Goal: Task Accomplishment & Management: Manage account settings

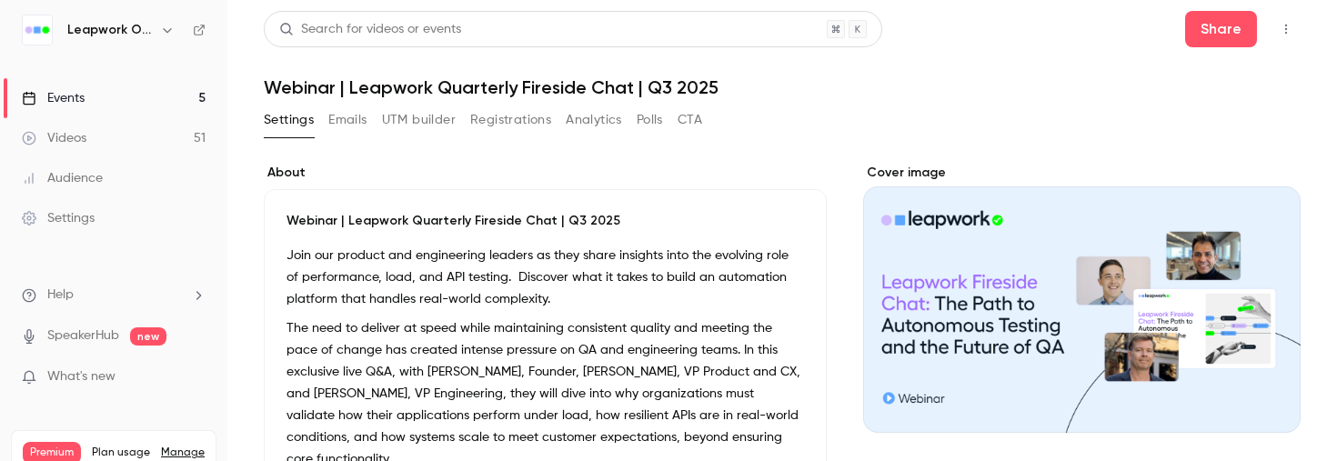
scroll to position [137, 0]
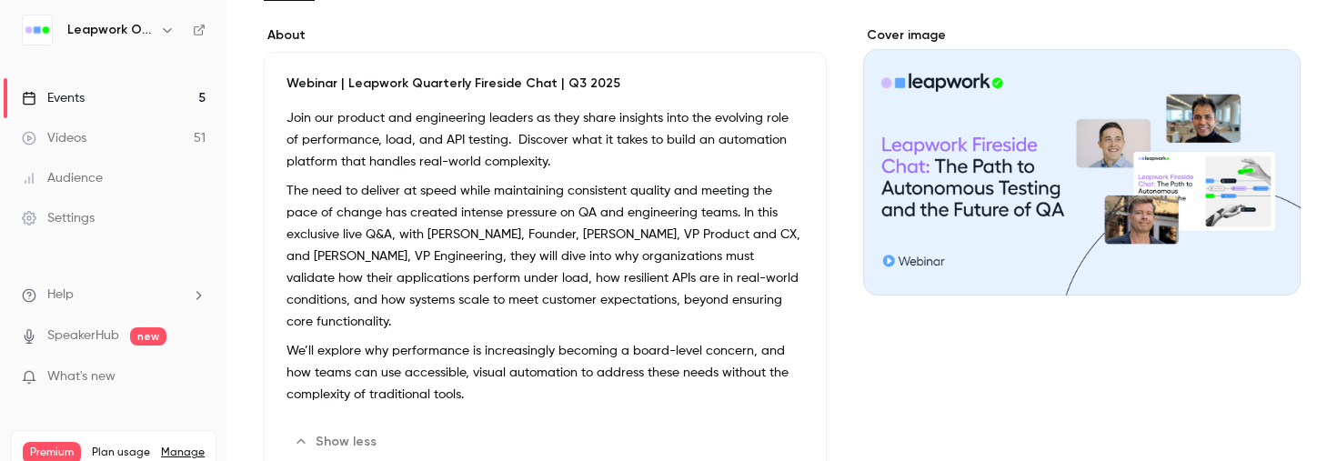
click at [1270, 256] on icon "Cover image" at bounding box center [1268, 263] width 20 height 15
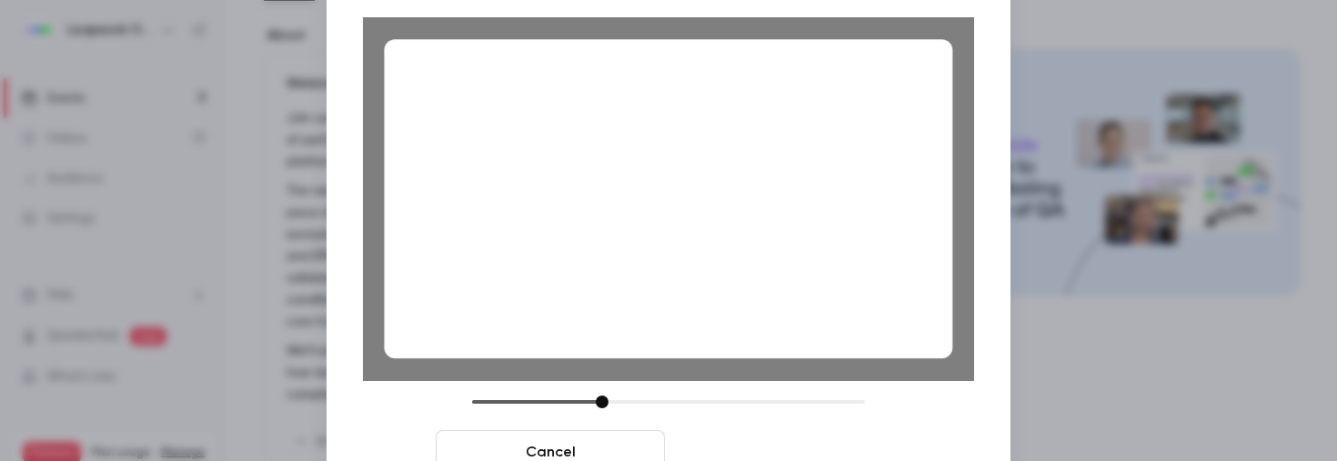
click at [764, 449] on button "Save cover" at bounding box center [786, 452] width 229 height 44
click at [796, 449] on button "Save cover" at bounding box center [786, 452] width 229 height 44
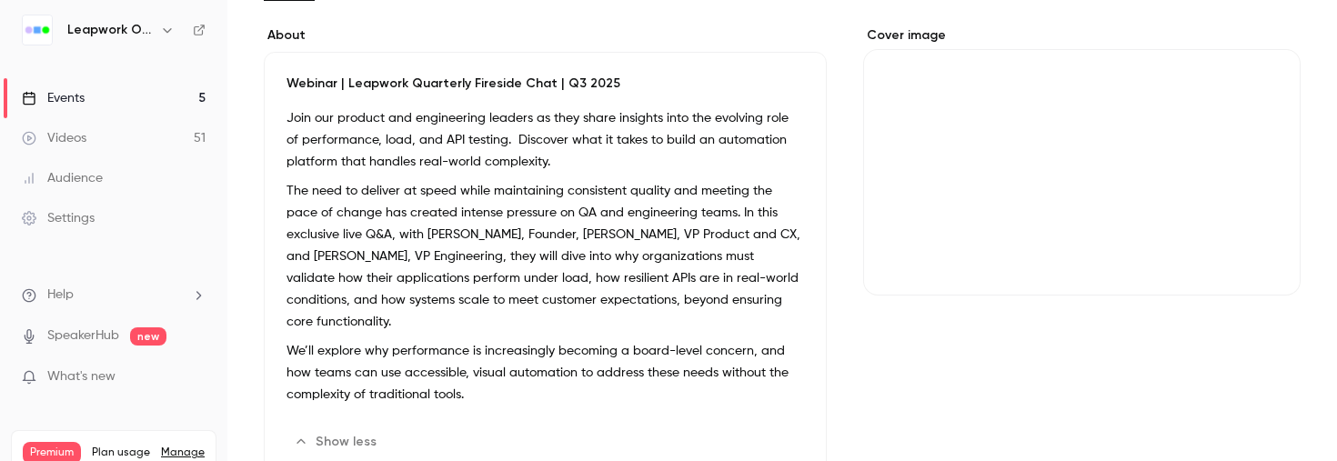
scroll to position [0, 0]
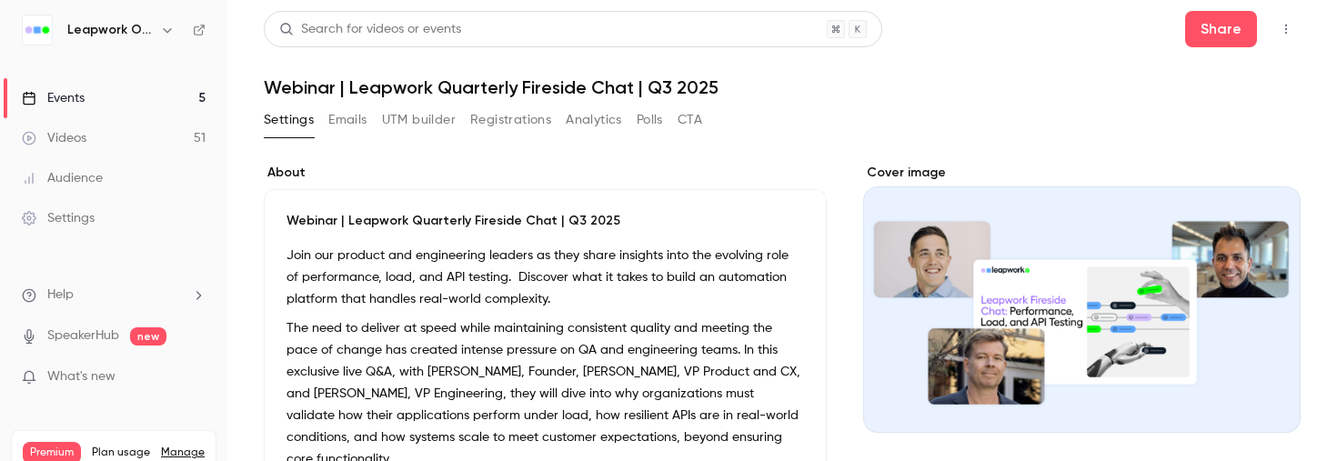
click at [355, 117] on button "Emails" at bounding box center [347, 120] width 38 height 29
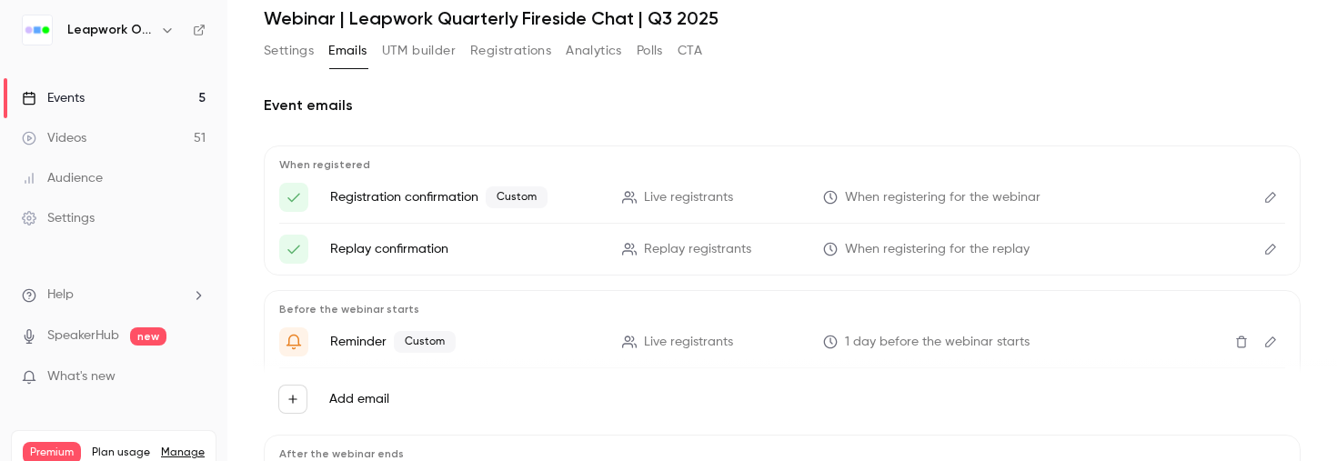
scroll to position [72, 0]
click at [1272, 190] on icon "Edit" at bounding box center [1270, 194] width 11 height 11
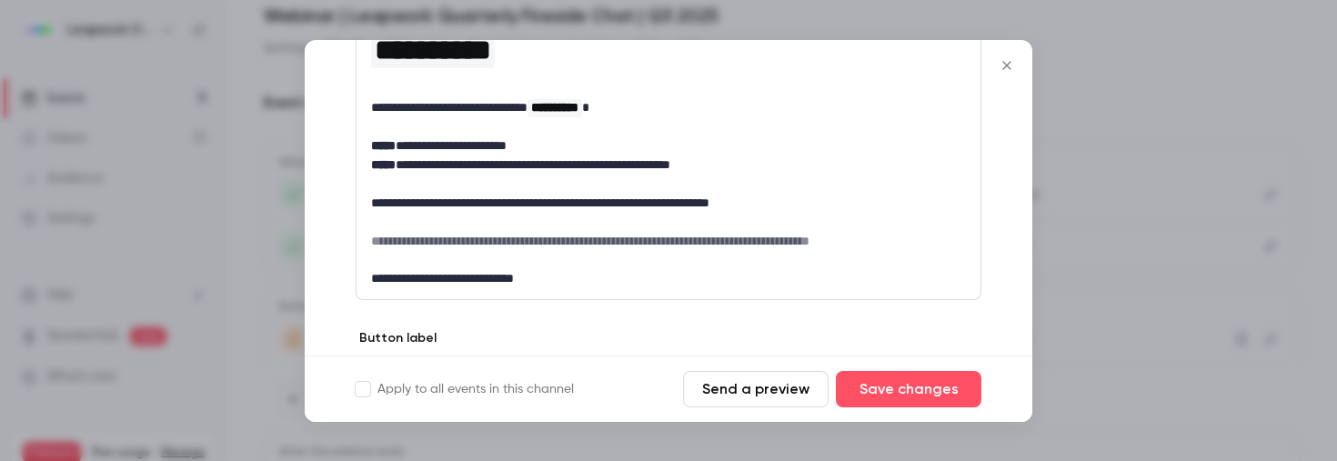
scroll to position [297, 0]
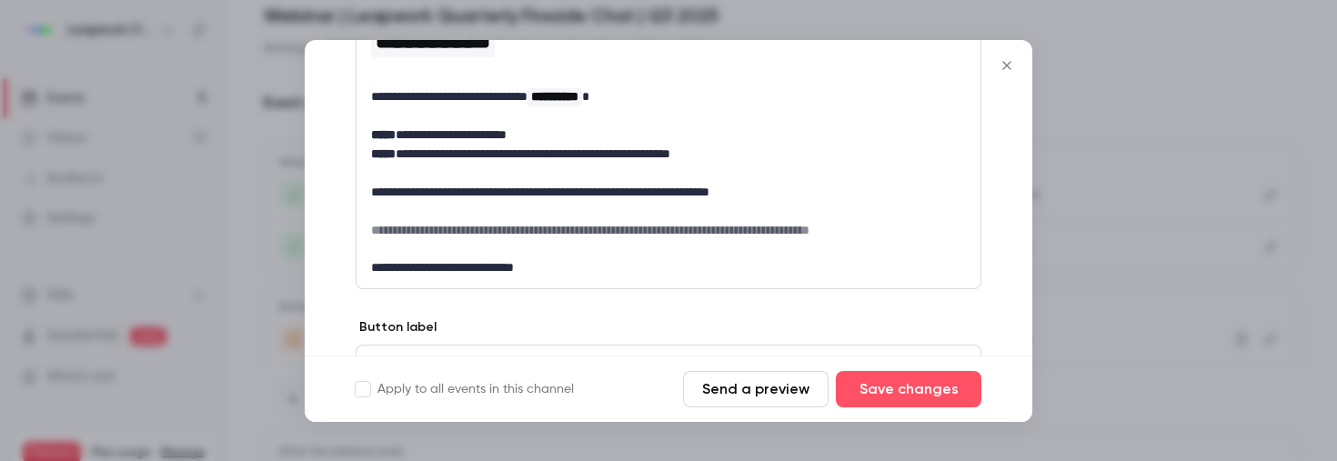
click at [387, 108] on p "editor" at bounding box center [668, 115] width 595 height 19
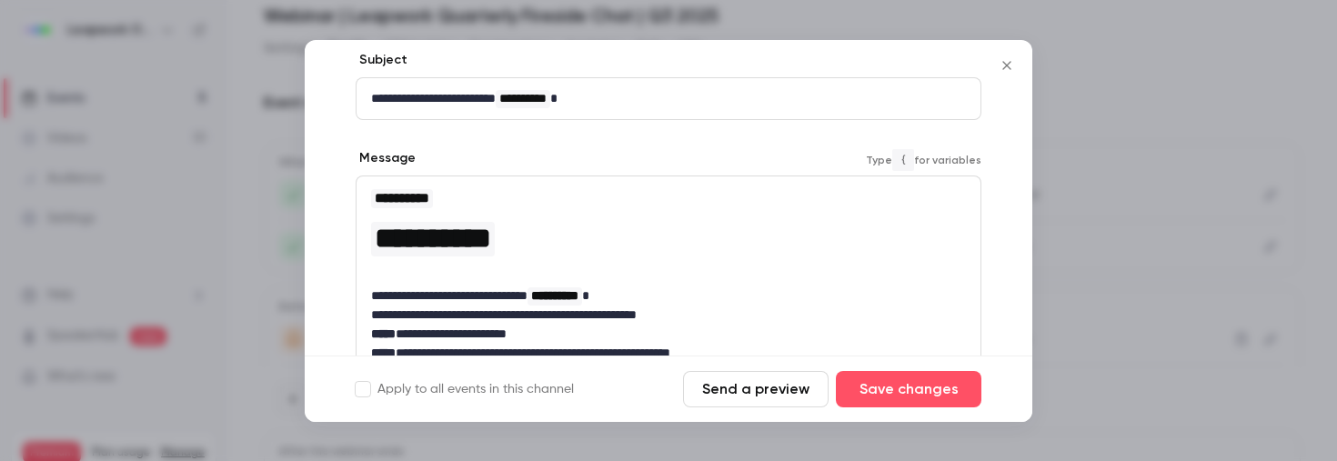
click at [666, 297] on p "**********" at bounding box center [668, 295] width 595 height 19
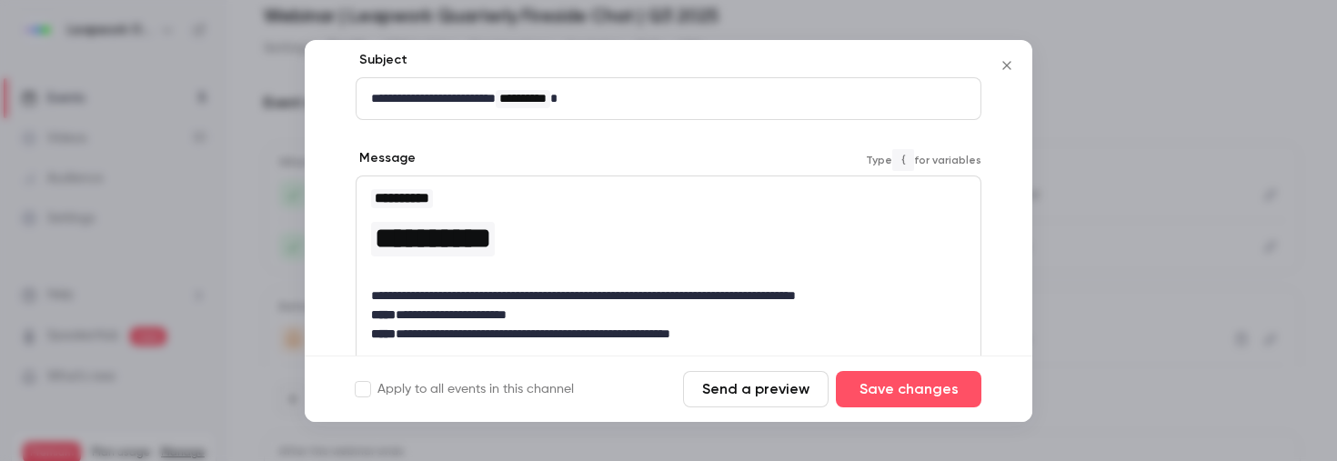
click at [919, 297] on p "**********" at bounding box center [668, 295] width 595 height 19
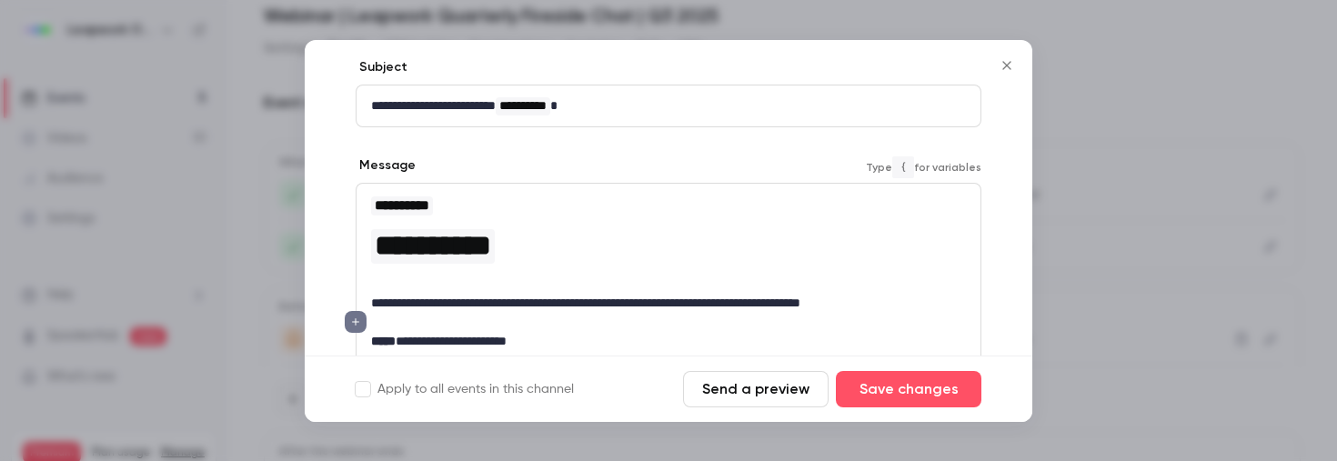
scroll to position [96, 0]
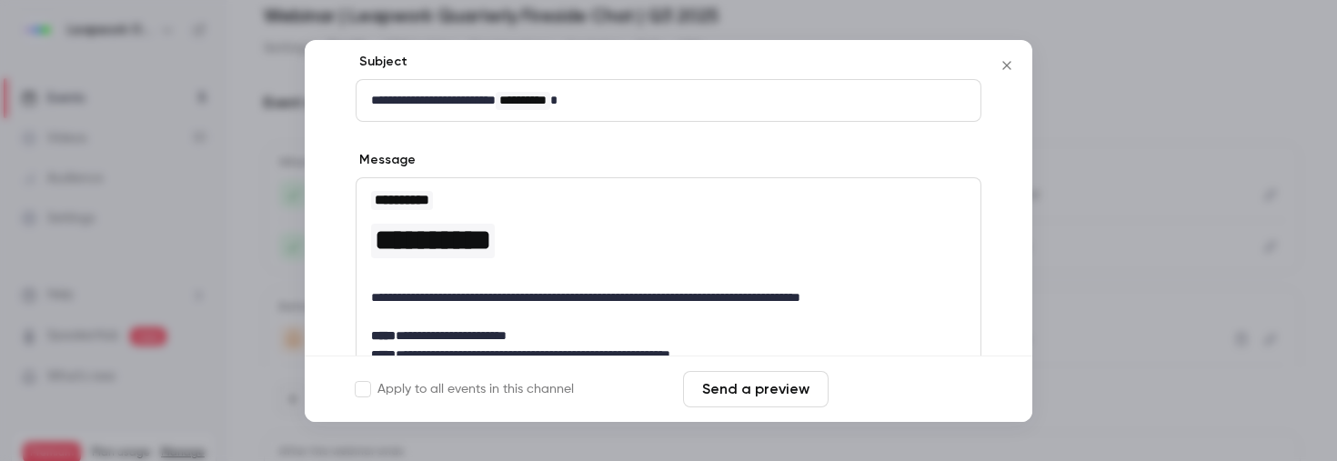
click at [900, 386] on button "Save changes" at bounding box center [909, 389] width 146 height 36
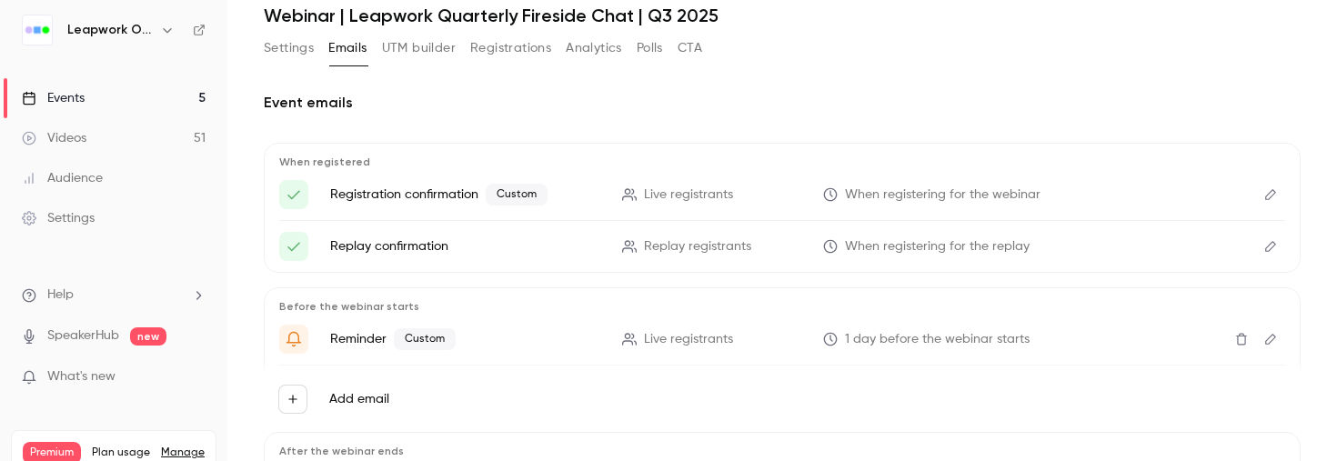
click at [1264, 196] on icon "Edit" at bounding box center [1270, 194] width 15 height 13
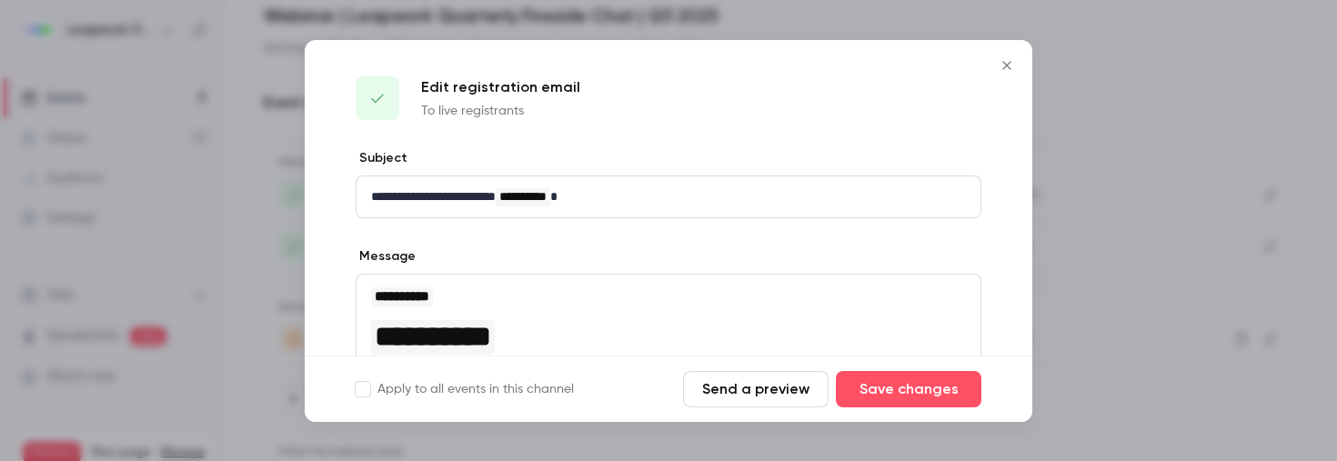
click at [730, 388] on button "Send a preview" at bounding box center [756, 389] width 146 height 36
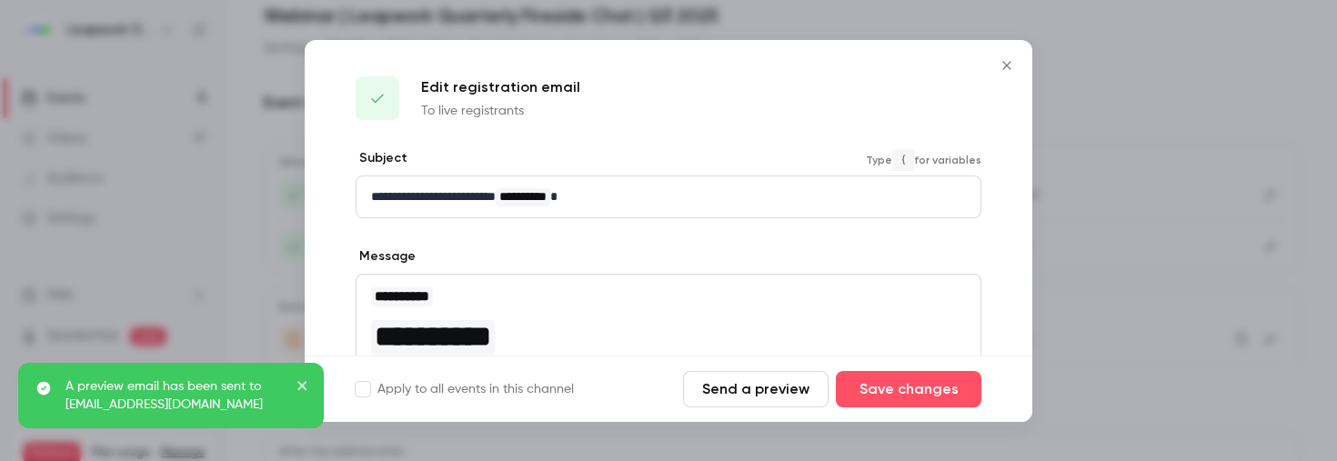
click at [550, 196] on span "**********" at bounding box center [523, 197] width 55 height 18
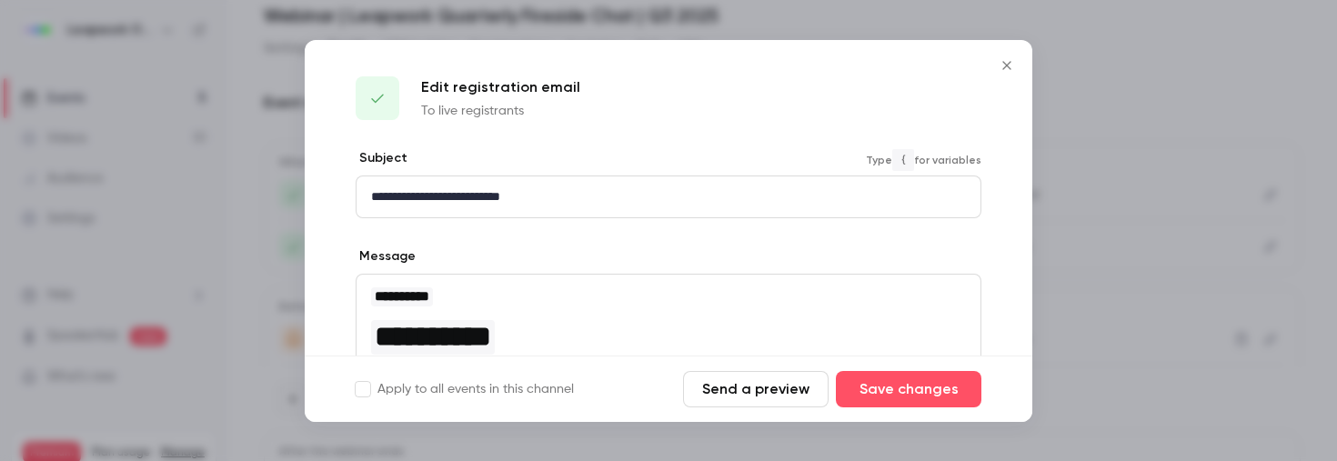
scroll to position [0, 0]
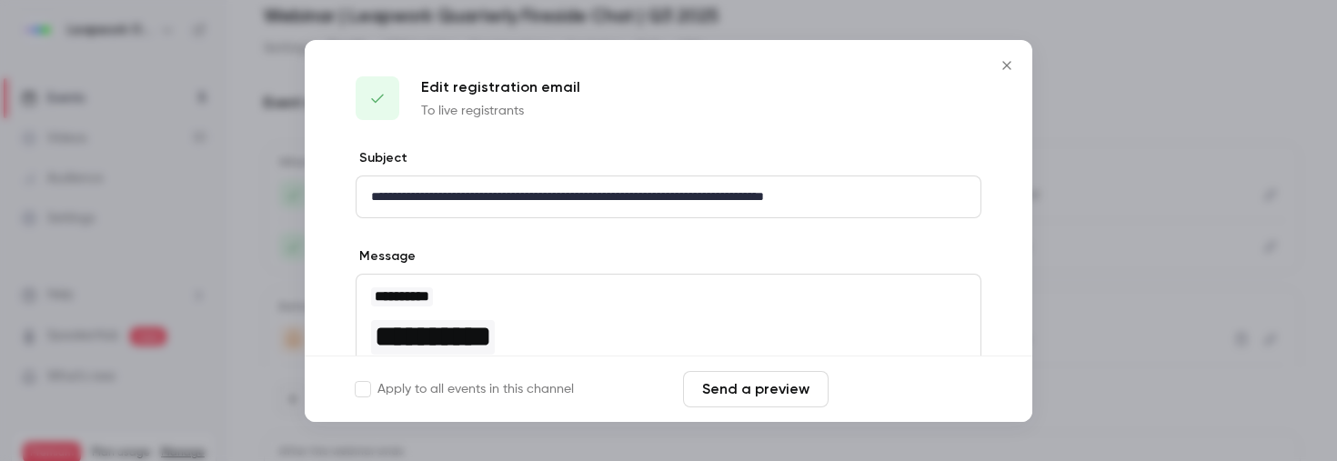
click at [910, 388] on button "Save changes" at bounding box center [909, 389] width 146 height 36
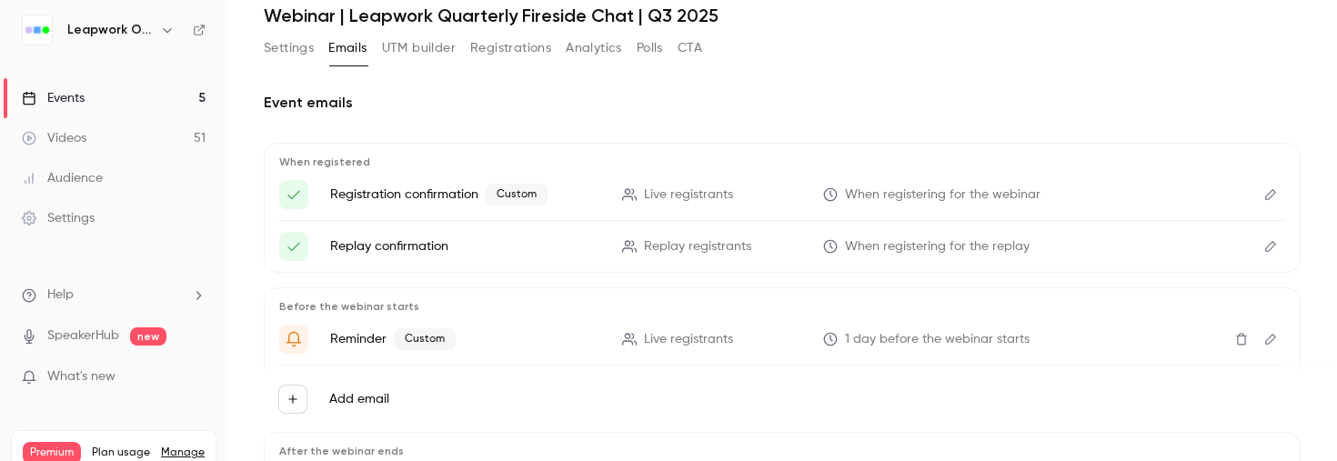
click at [1270, 195] on icon "Edit" at bounding box center [1270, 194] width 15 height 13
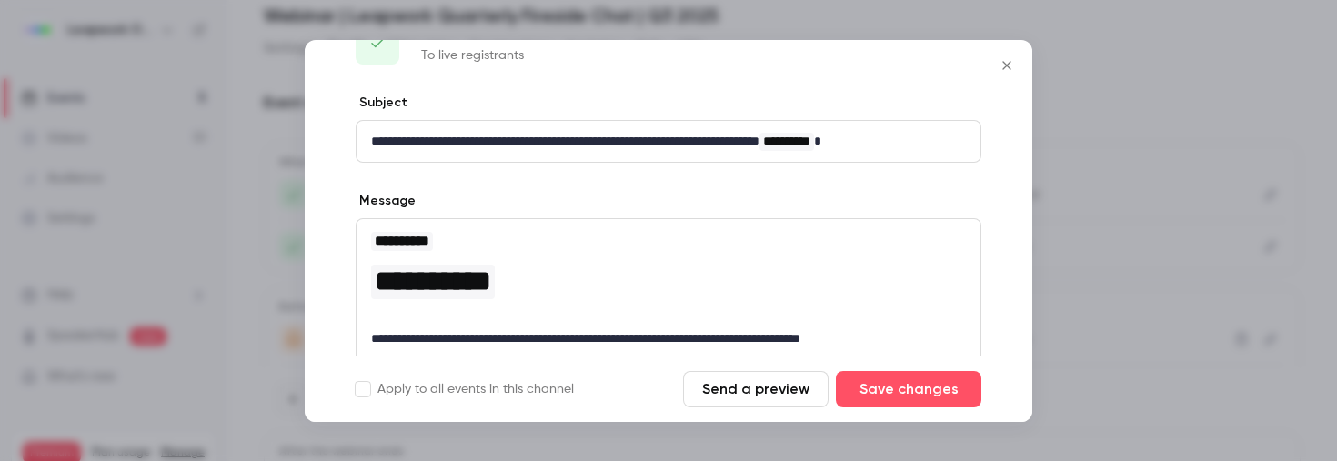
scroll to position [62, 0]
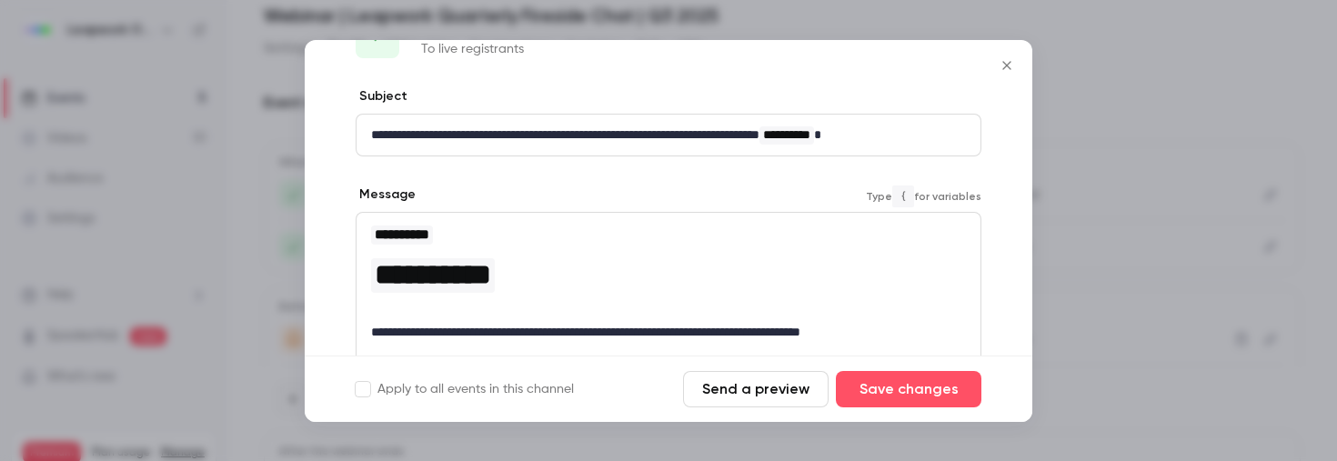
click at [553, 275] on h1 "**********" at bounding box center [668, 275] width 595 height 44
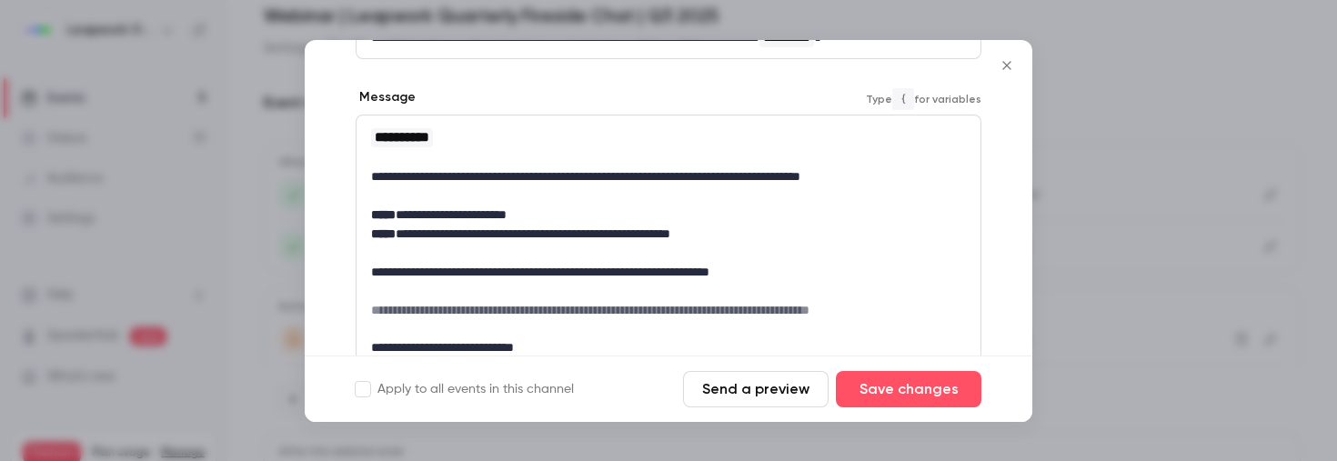
scroll to position [170, 0]
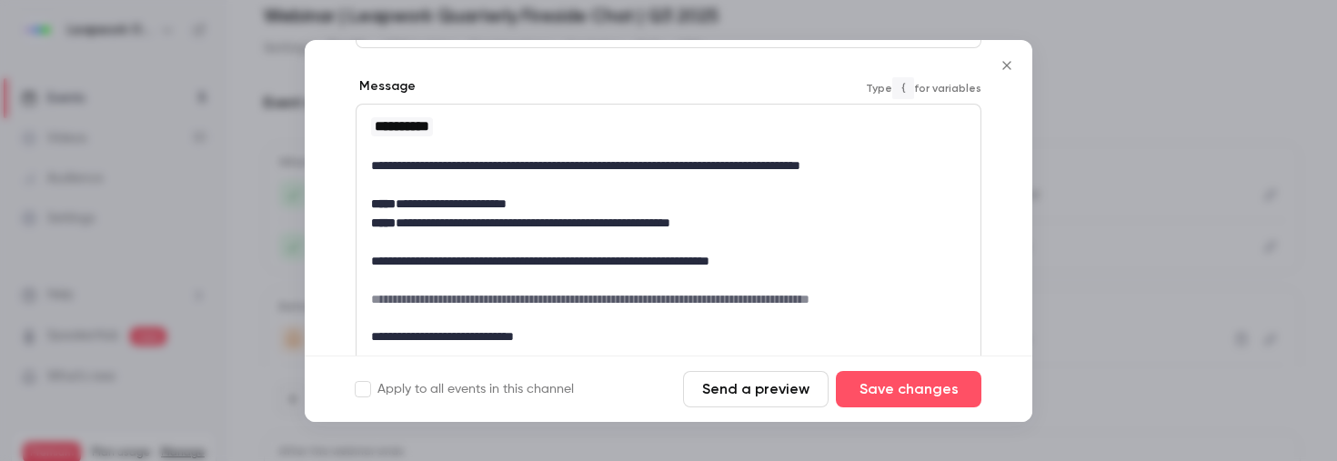
click at [1004, 63] on icon "Close" at bounding box center [1006, 65] width 8 height 8
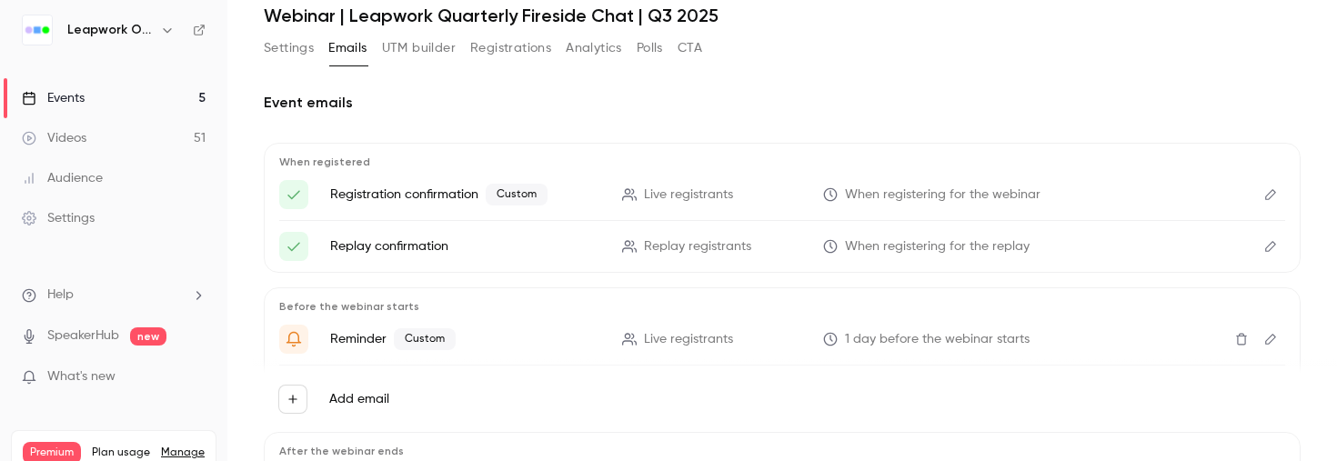
click at [1272, 250] on icon "Edit" at bounding box center [1270, 246] width 15 height 13
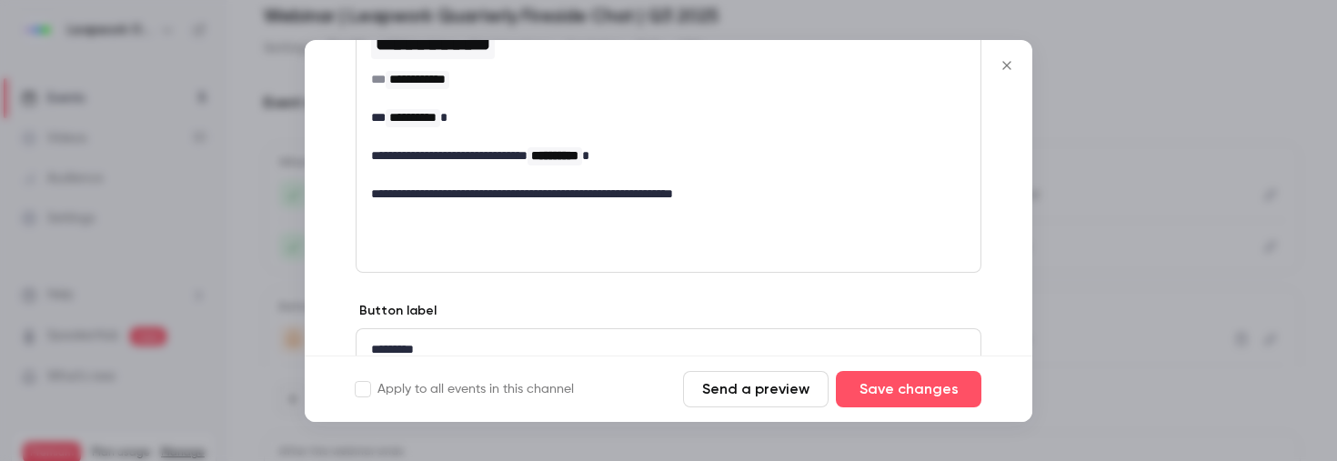
scroll to position [275, 0]
click at [1009, 61] on icon "Close" at bounding box center [1007, 65] width 22 height 15
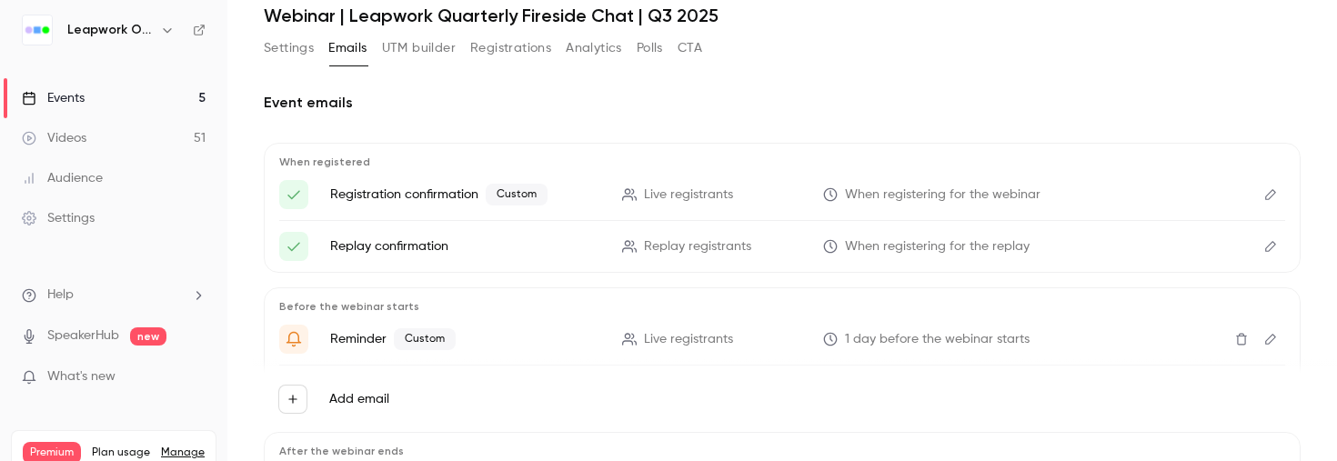
click at [1274, 343] on icon "Edit" at bounding box center [1270, 339] width 15 height 13
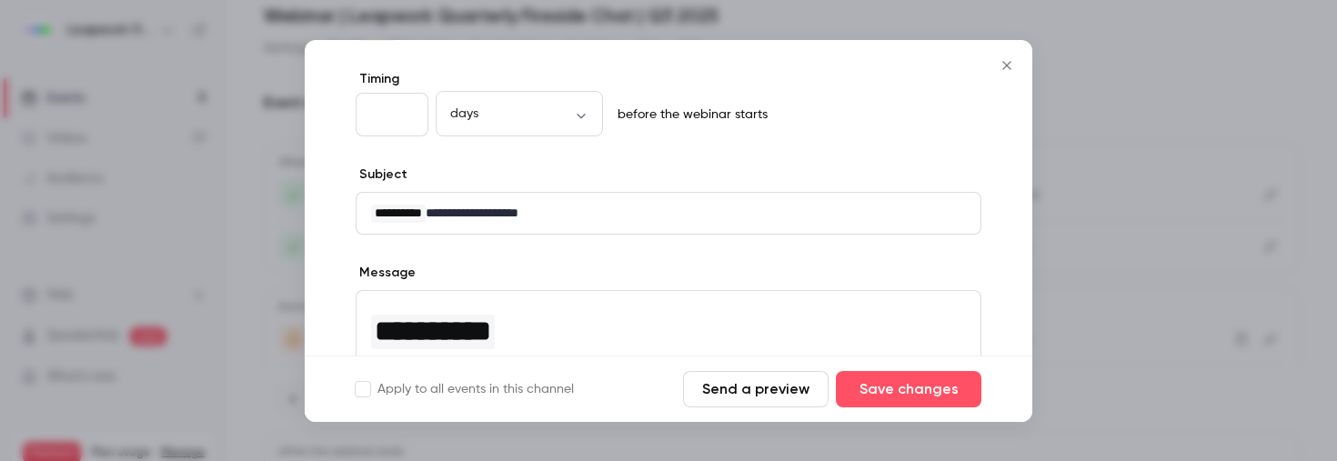
scroll to position [0, 0]
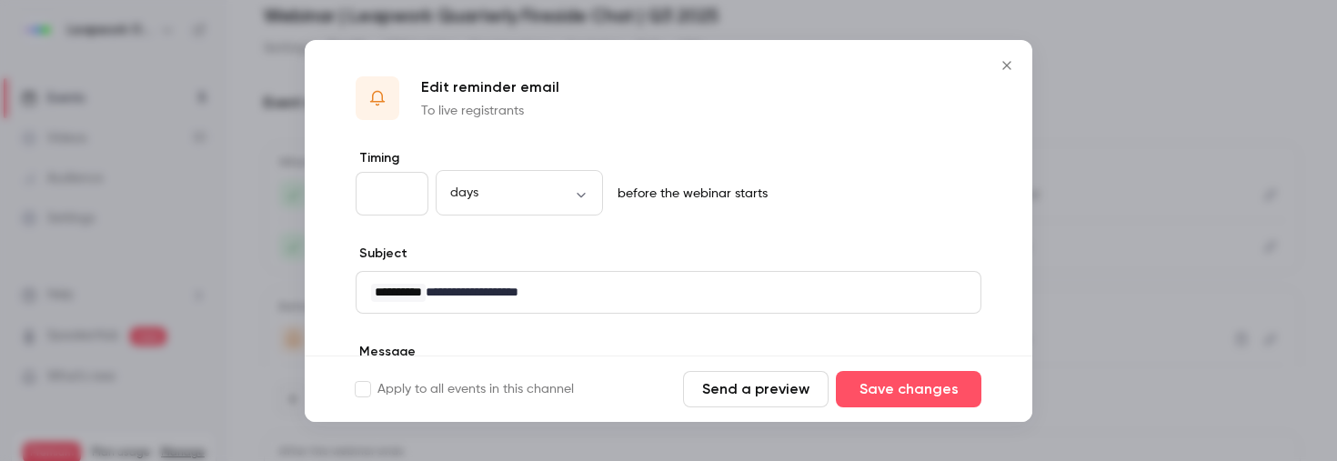
click at [449, 291] on p "**********" at bounding box center [668, 292] width 595 height 19
click at [1010, 66] on icon "Close" at bounding box center [1007, 65] width 22 height 15
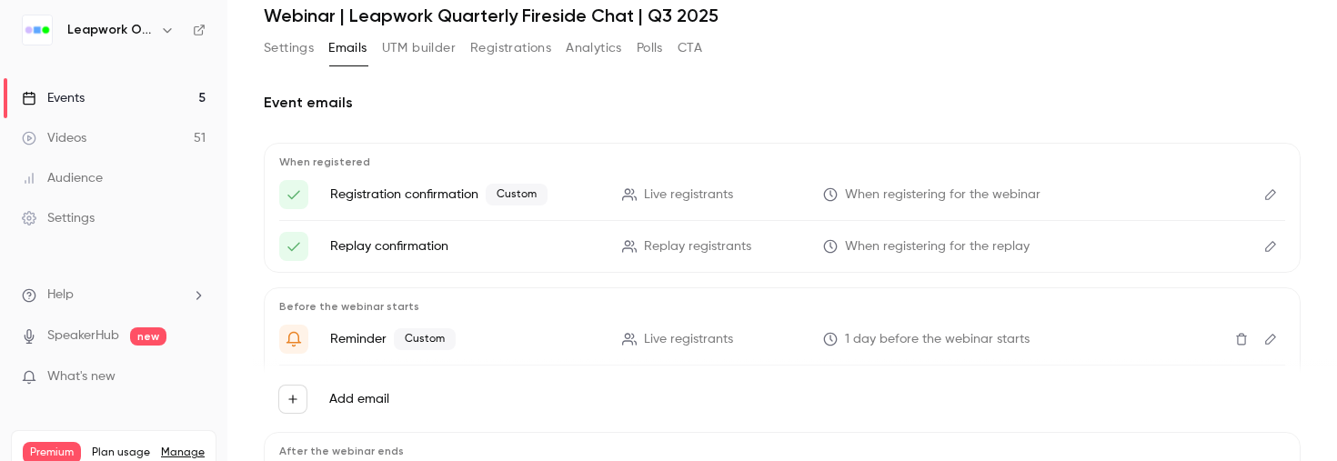
click at [1265, 195] on icon "Edit" at bounding box center [1270, 194] width 15 height 13
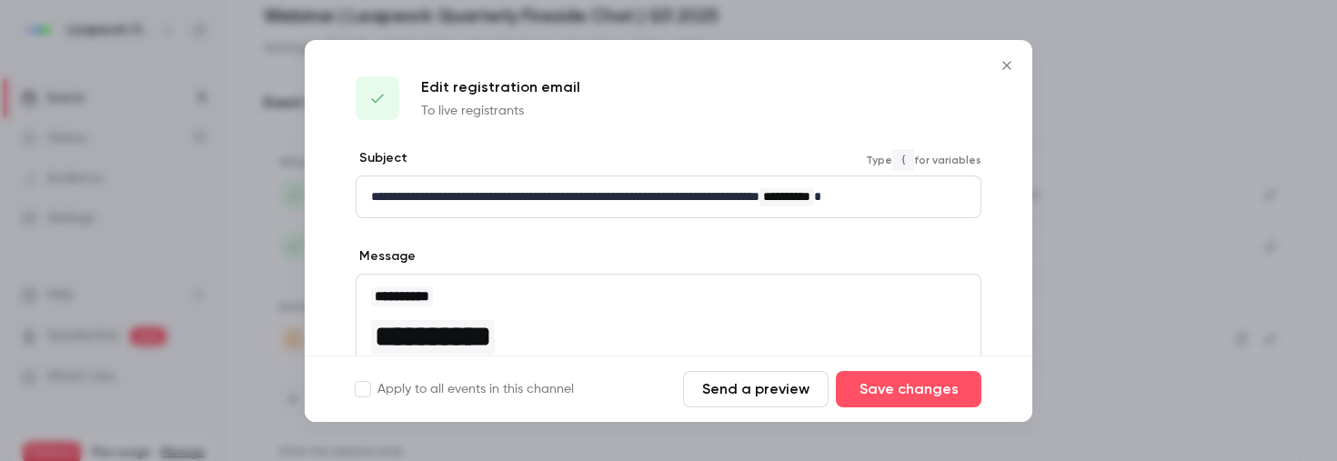
click at [954, 195] on p "**********" at bounding box center [668, 196] width 595 height 19
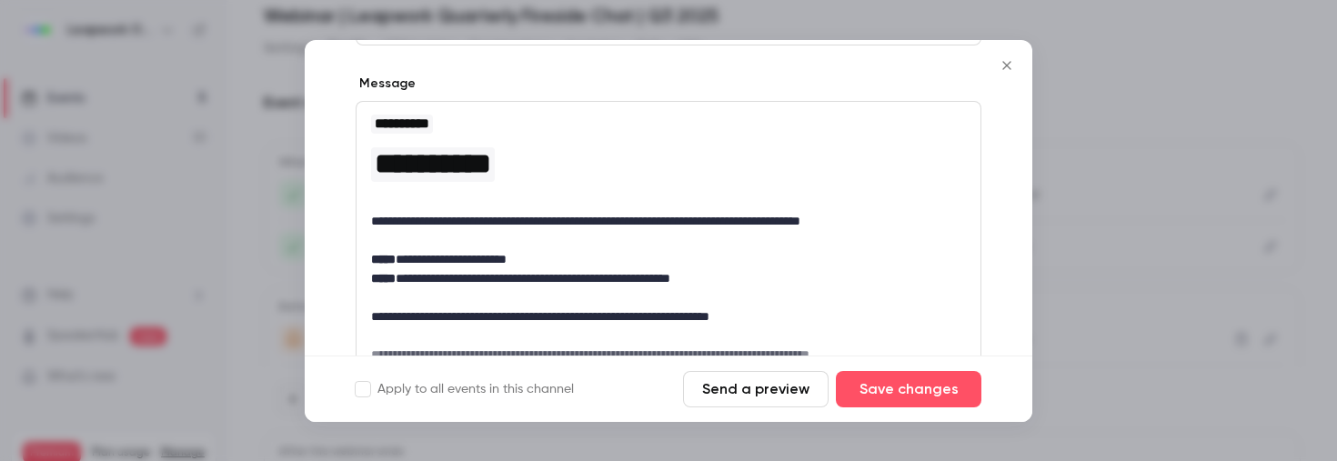
scroll to position [169, 0]
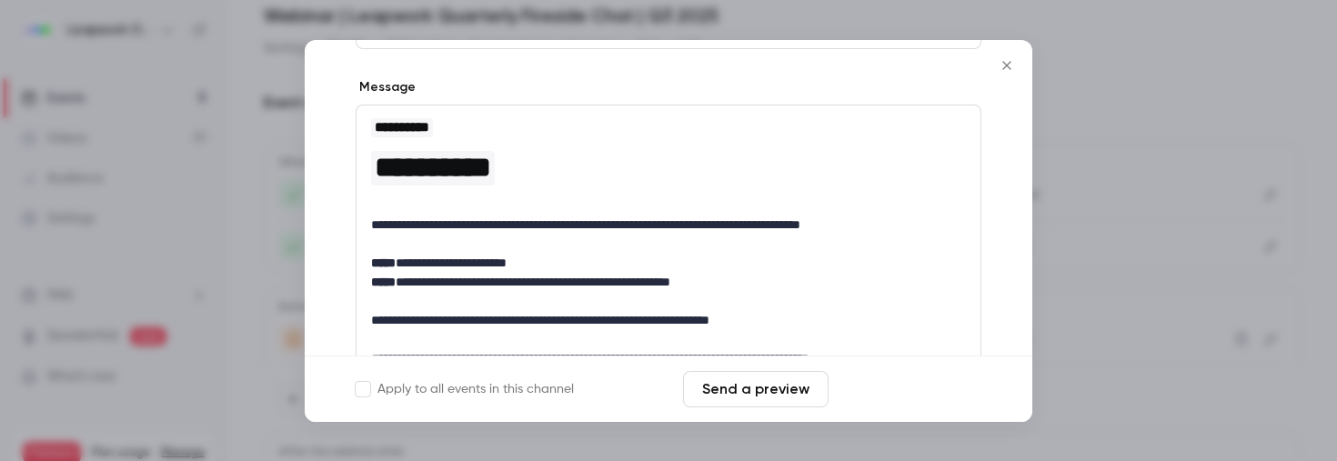
click at [921, 388] on button "Save changes" at bounding box center [909, 389] width 146 height 36
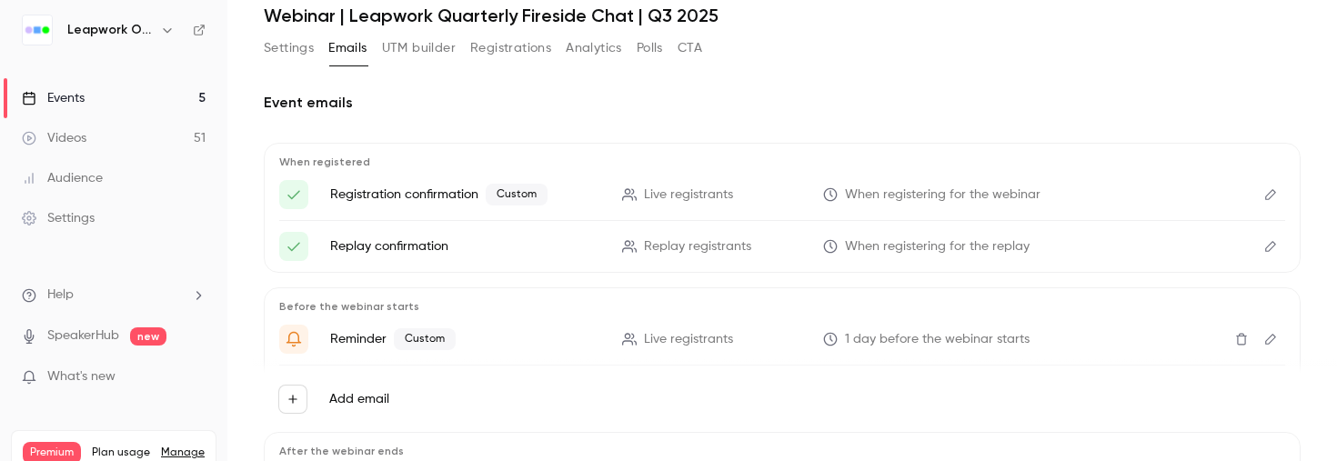
click at [287, 46] on button "Settings" at bounding box center [289, 48] width 50 height 29
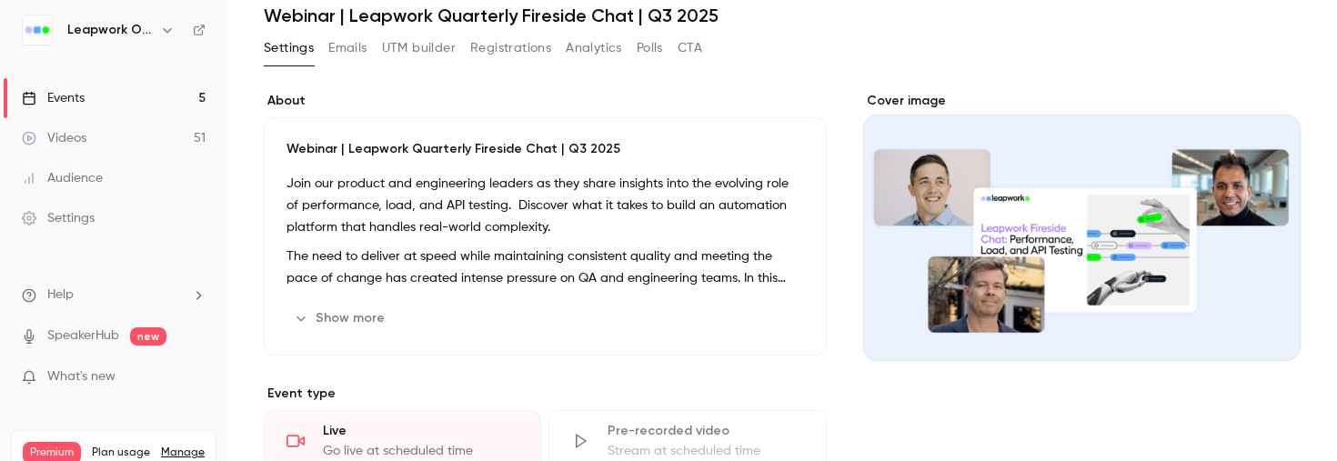
scroll to position [698, 0]
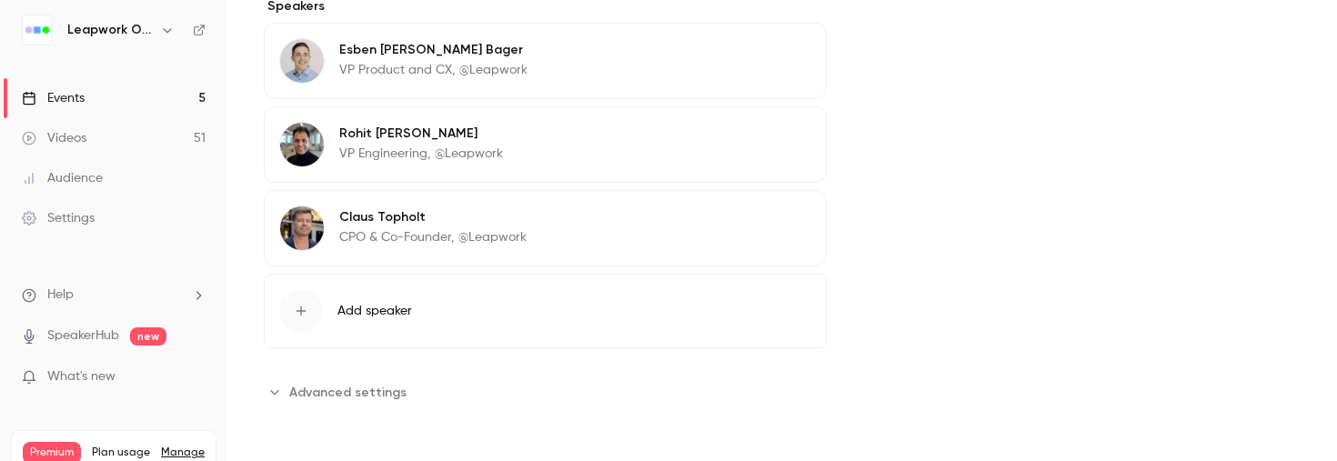
click at [375, 386] on span "Advanced settings" at bounding box center [347, 392] width 117 height 19
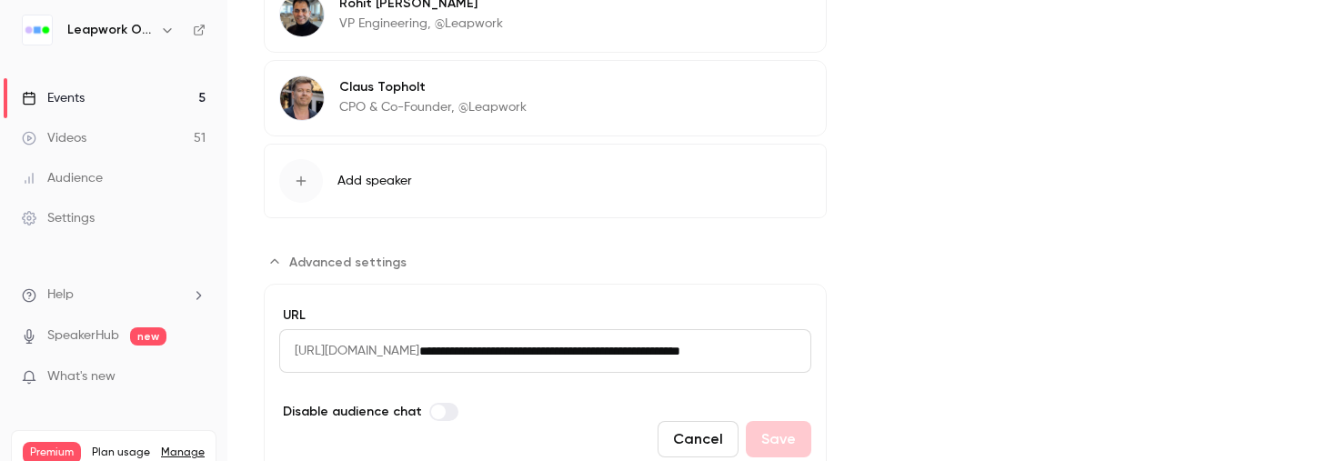
scroll to position [901, 0]
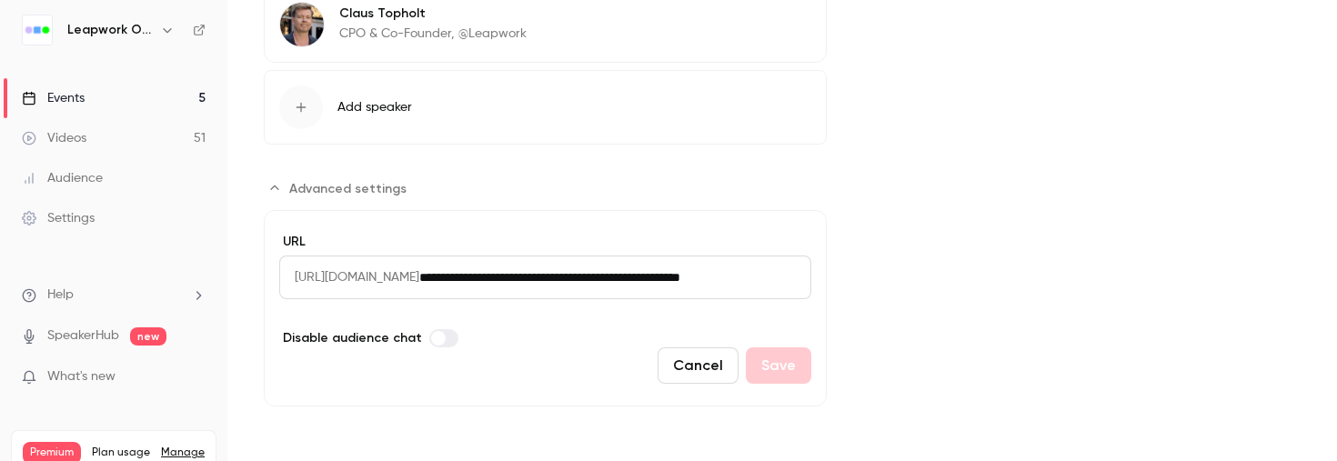
click at [619, 282] on input "**********" at bounding box center [615, 278] width 392 height 44
drag, startPoint x: 295, startPoint y: 271, endPoint x: 842, endPoint y: 298, distance: 548.2
copy span "[URL][DOMAIN_NAME]"
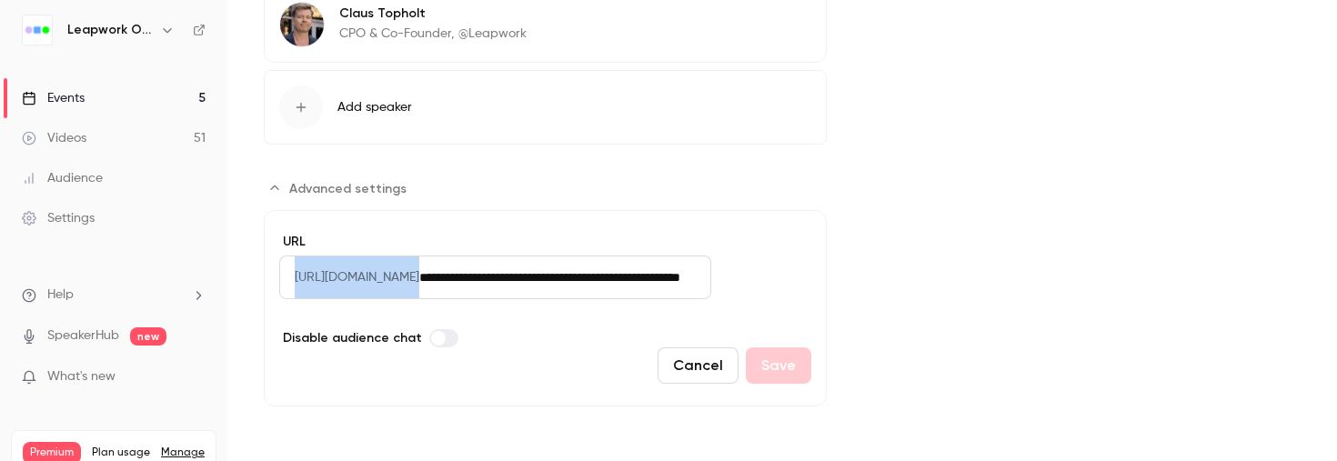
click at [608, 288] on input "**********" at bounding box center [565, 278] width 292 height 44
click at [520, 278] on input "**********" at bounding box center [565, 278] width 292 height 44
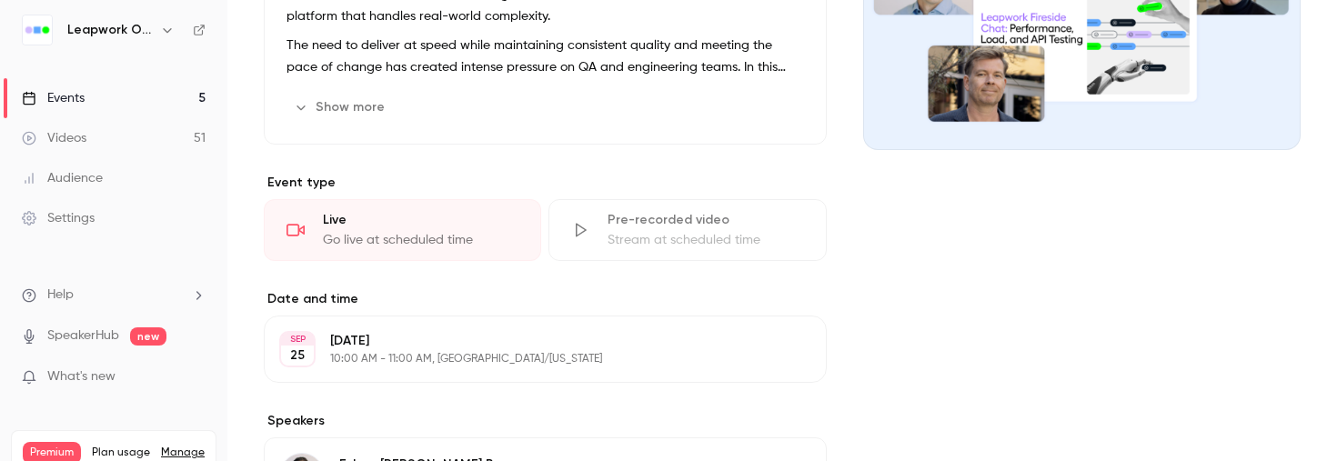
scroll to position [253, 0]
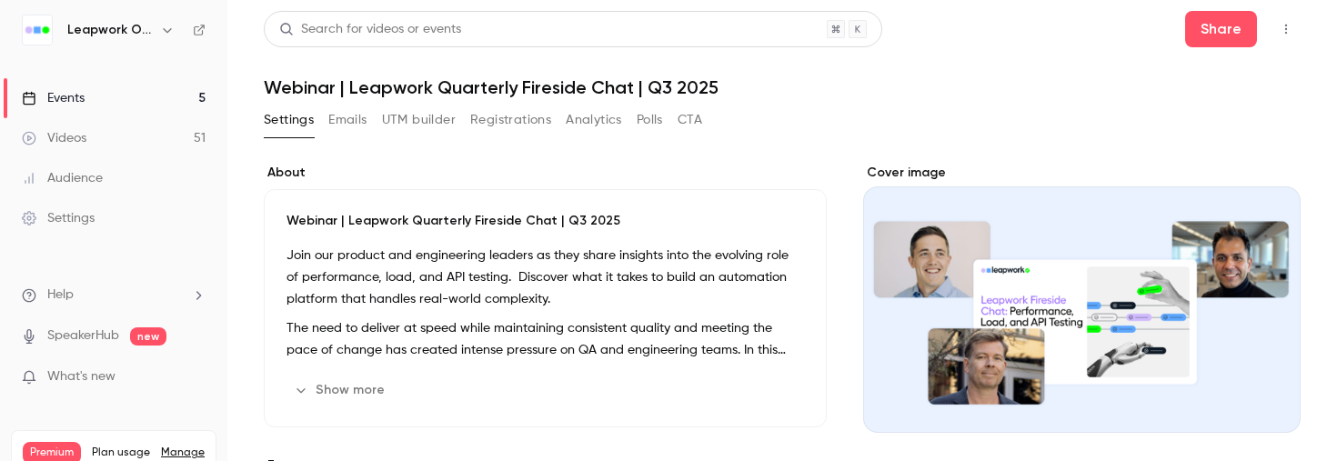
click at [355, 121] on button "Emails" at bounding box center [347, 120] width 38 height 29
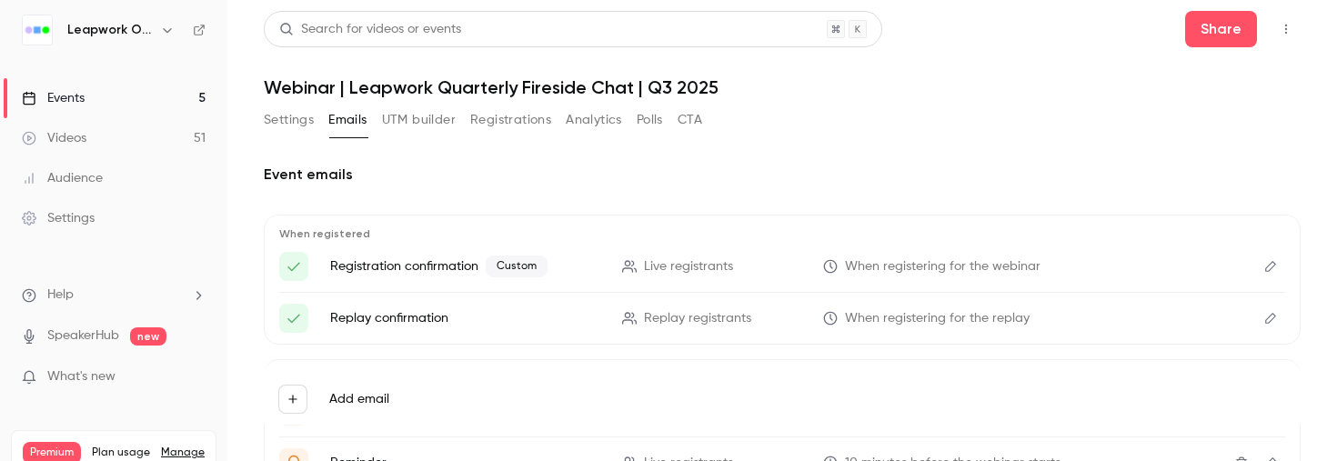
click at [1274, 264] on icon "Edit" at bounding box center [1270, 266] width 11 height 11
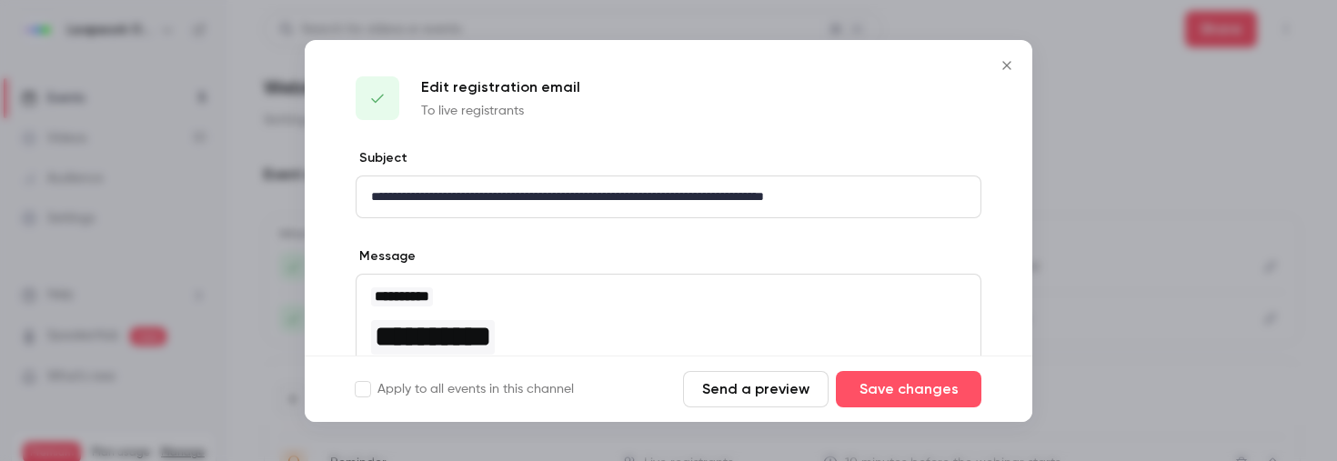
click at [801, 389] on button "Send a preview" at bounding box center [756, 389] width 146 height 36
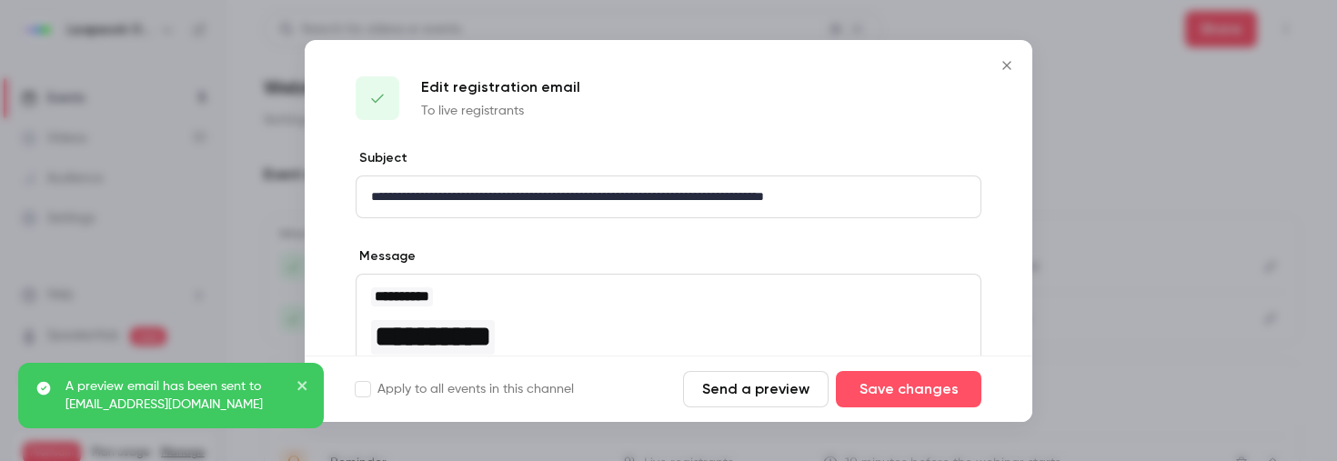
click at [1006, 67] on icon "Close" at bounding box center [1007, 65] width 22 height 15
